Goal: Entertainment & Leisure: Consume media (video, audio)

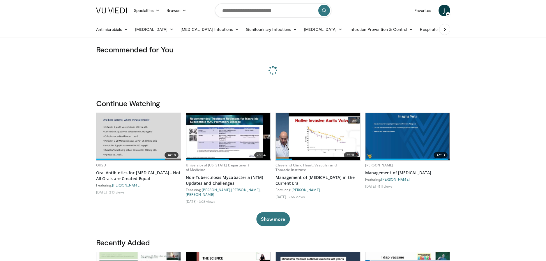
click at [132, 115] on img at bounding box center [138, 136] width 84 height 47
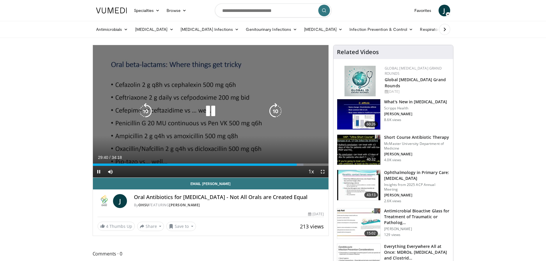
click at [145, 110] on icon "Video Player" at bounding box center [145, 111] width 16 height 16
click at [146, 111] on icon "Video Player" at bounding box center [145, 111] width 16 height 16
click at [208, 111] on icon "Video Player" at bounding box center [210, 111] width 16 height 16
